Goal: Task Accomplishment & Management: Use online tool/utility

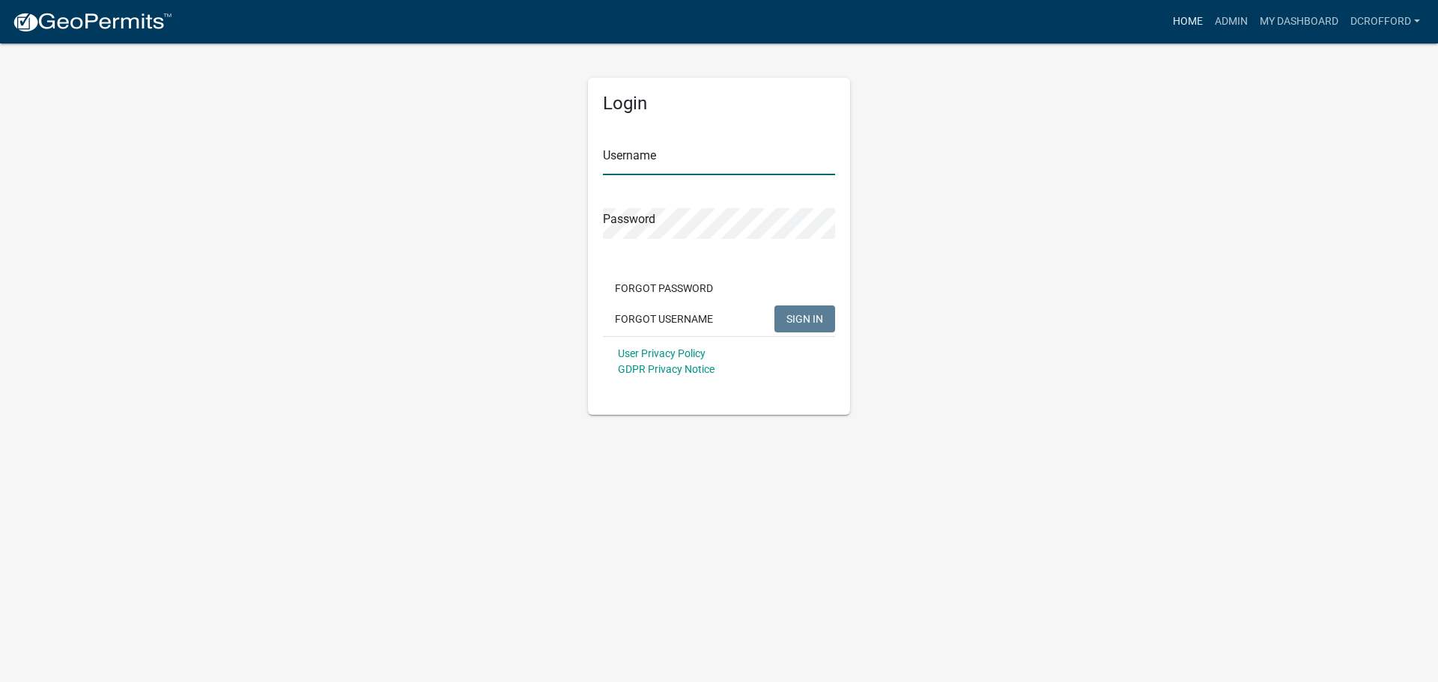
type input "dcrofford"
click at [1200, 26] on link "Home" at bounding box center [1188, 21] width 42 height 28
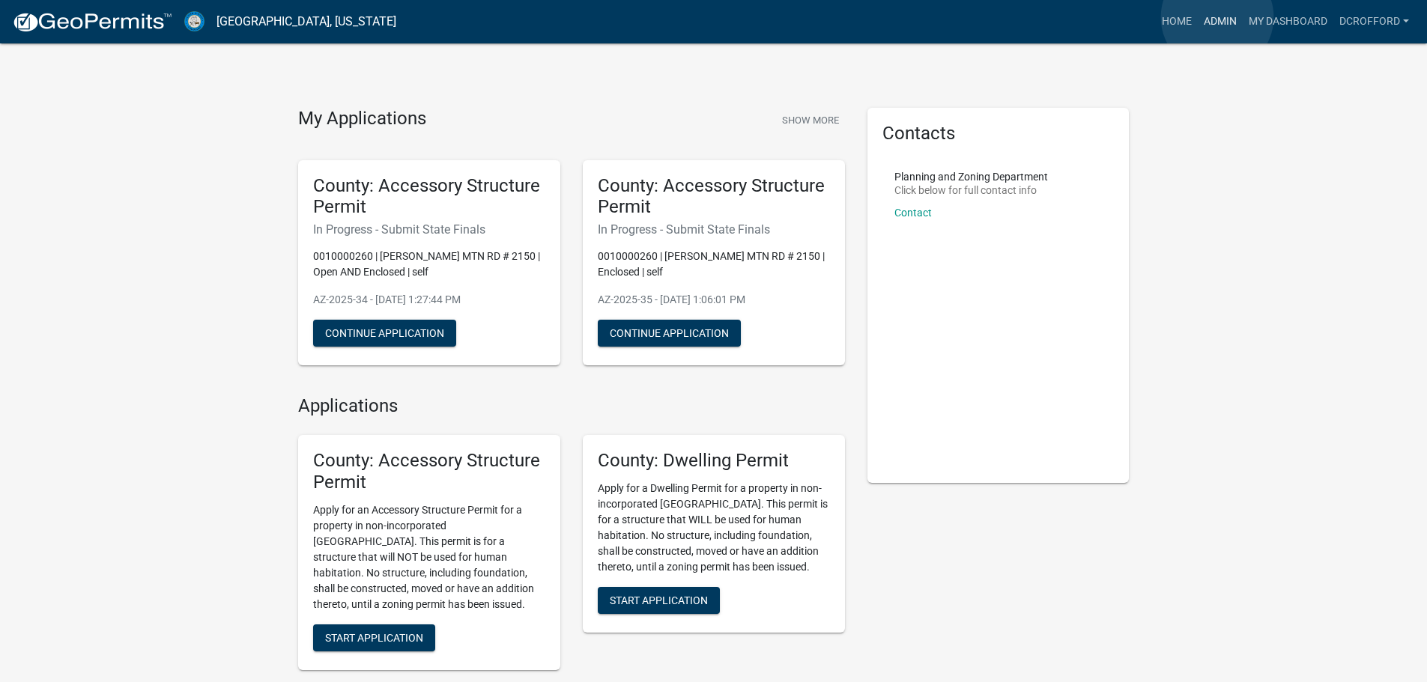
click at [1217, 17] on link "Admin" at bounding box center [1220, 21] width 45 height 28
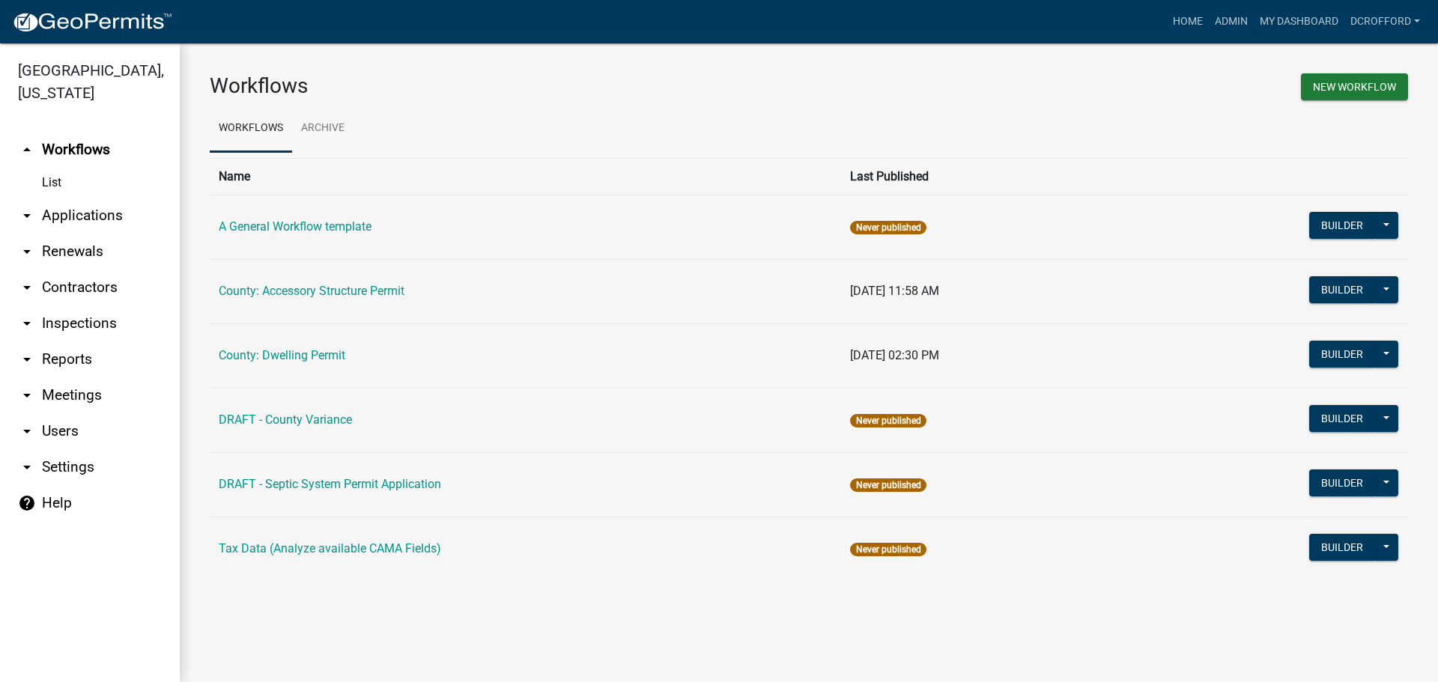
click at [82, 220] on link "arrow_drop_down Applications" at bounding box center [90, 216] width 180 height 36
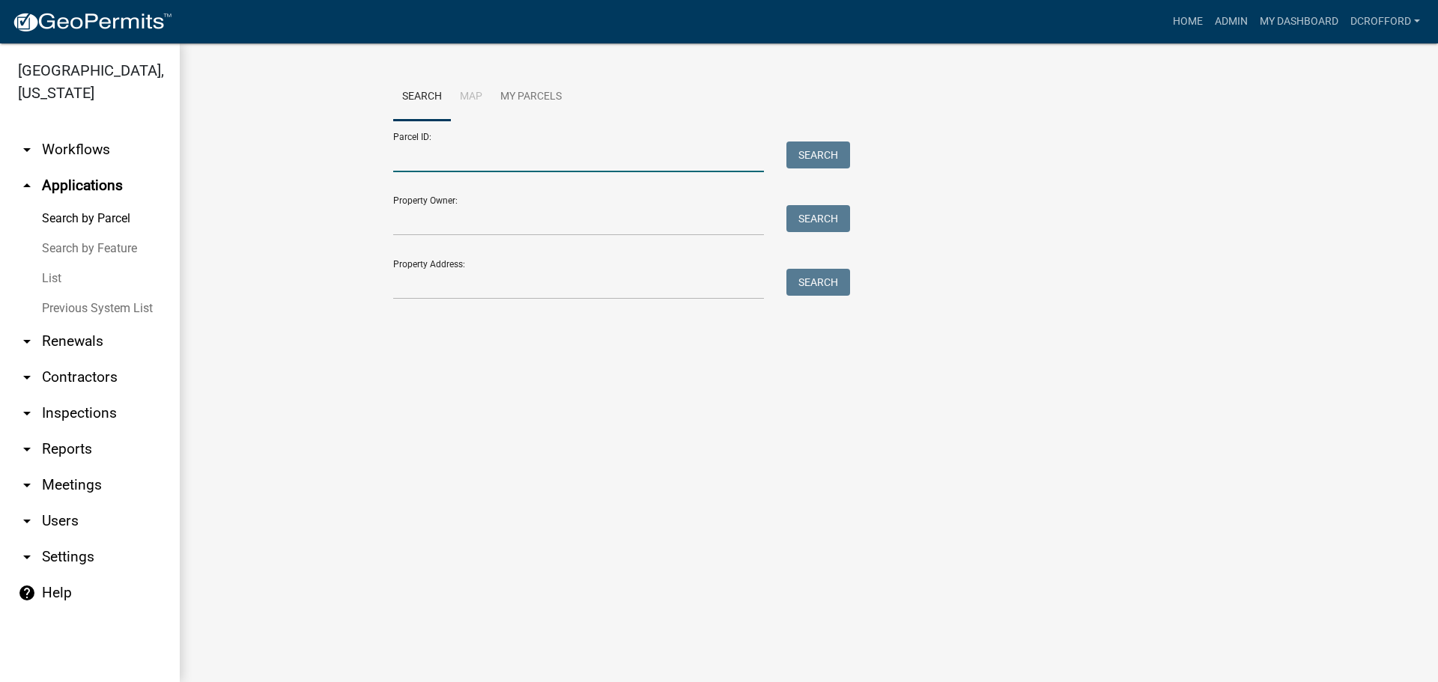
click at [563, 155] on input "Parcel ID:" at bounding box center [578, 157] width 371 height 31
type input "0010102519"
click at [820, 153] on button "Search" at bounding box center [819, 155] width 64 height 27
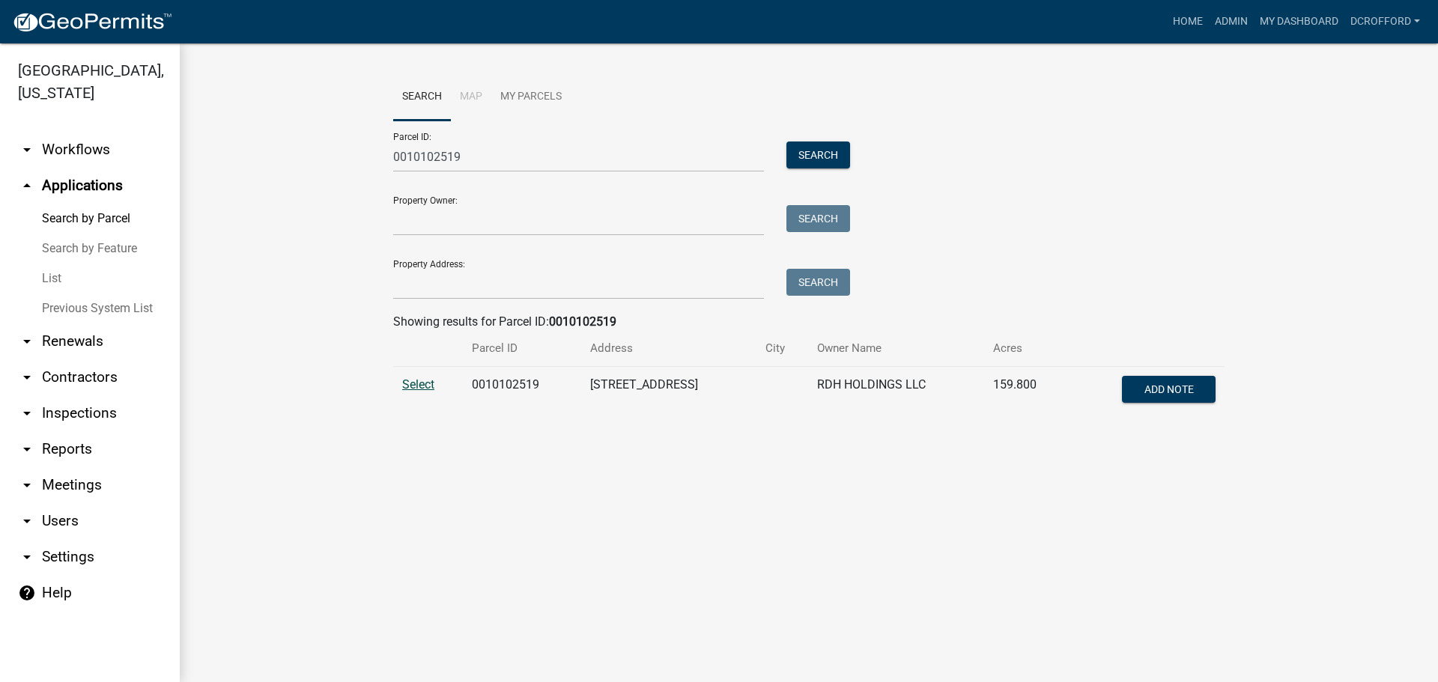
click at [430, 387] on span "Select" at bounding box center [418, 385] width 32 height 14
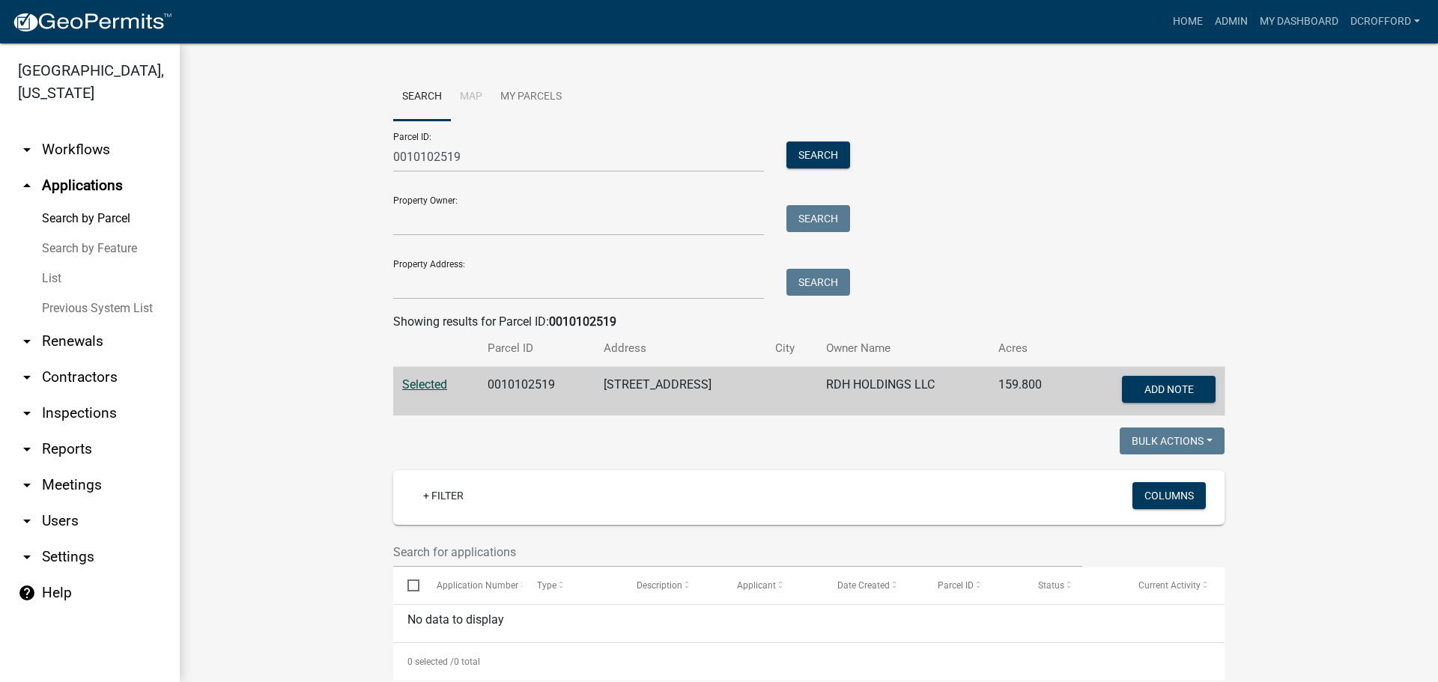
click at [1039, 243] on div "Parcel ID: 0010102519 Search Property Owner: Search Property Address: Search" at bounding box center [808, 210] width 831 height 179
click at [336, 411] on wm-workflow-application-search-view "Search Map My Parcels Parcel ID: 0010102519 Search Property Owner: Search Prope…" at bounding box center [809, 514] width 1198 height 882
click at [342, 450] on wm-workflow-application-search-view "Search Map My Parcels Parcel ID: 0010102519 Search Property Owner: Search Prope…" at bounding box center [809, 514] width 1198 height 882
